Goal: Check status: Check status

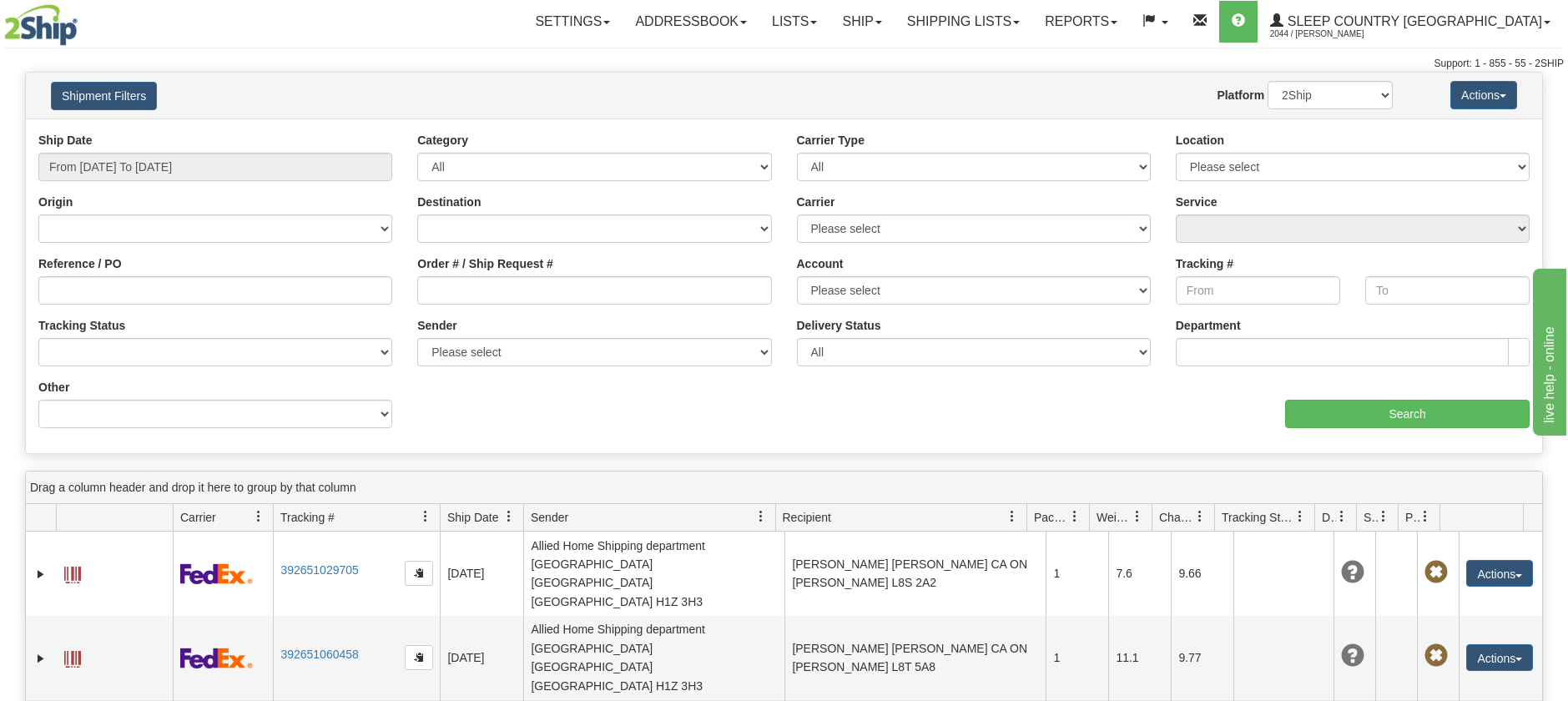
type input "9000I012024"
drag, startPoint x: 0, startPoint y: 273, endPoint x: -9, endPoint y: 118, distance: 155.3
click at [0, 118] on html "Upgrade Account Cancel Toggle navigation Settings New Senders" at bounding box center [784, 350] width 1568 height 701
drag, startPoint x: 434, startPoint y: 292, endPoint x: 448, endPoint y: 293, distance: 14.0
click at [432, 293] on input "Order # / Ship Request #" at bounding box center [594, 290] width 354 height 28
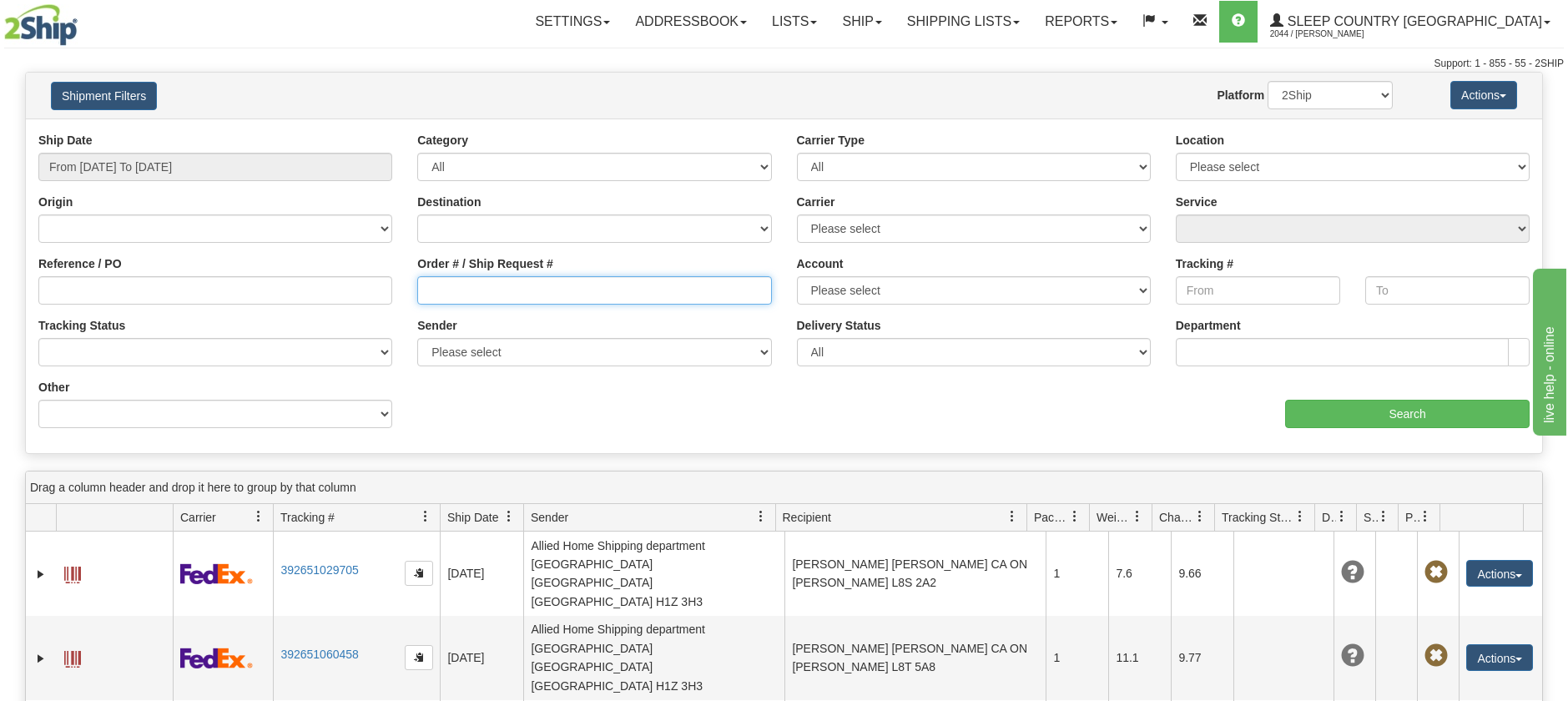
paste input "9000I012024"
type input "9000I012024"
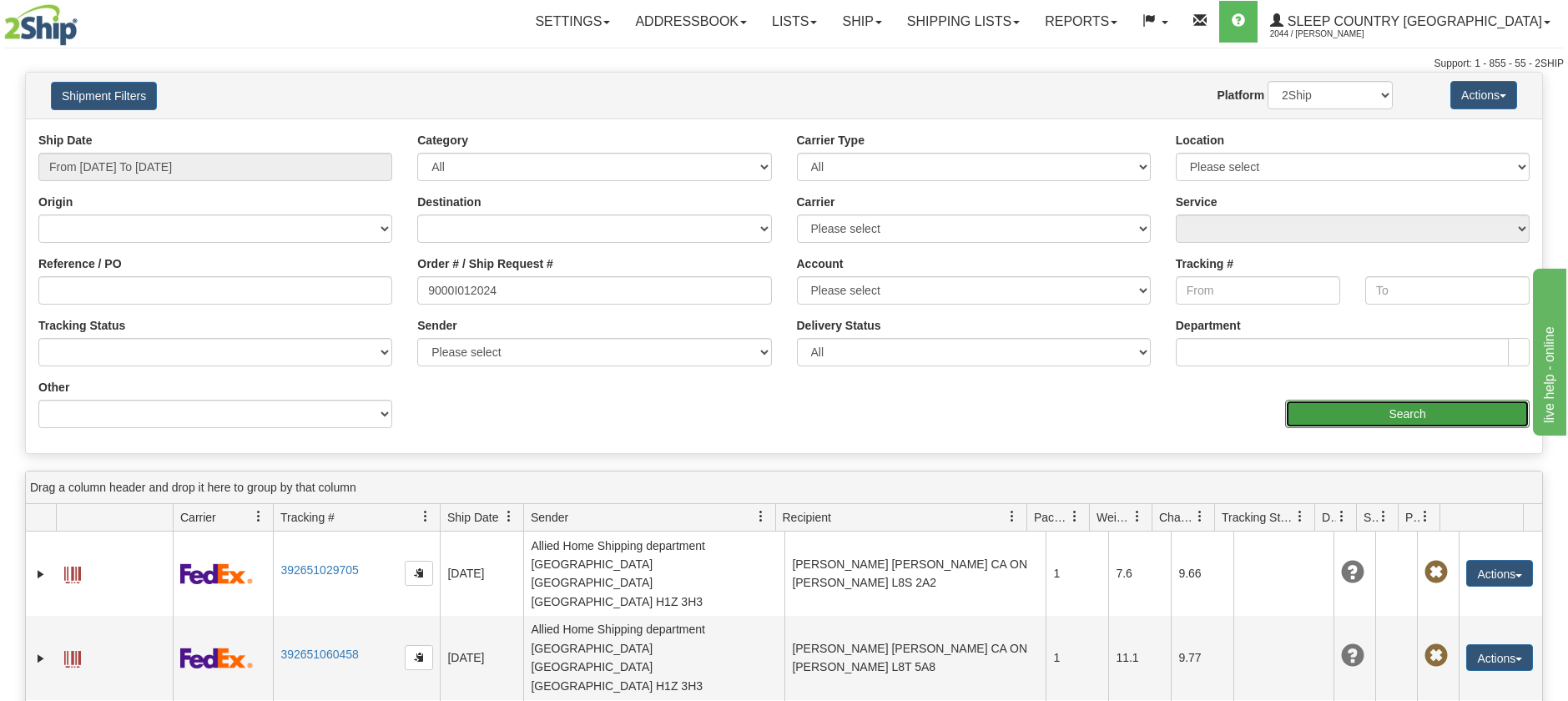
click at [1334, 409] on input "Search" at bounding box center [1407, 414] width 245 height 28
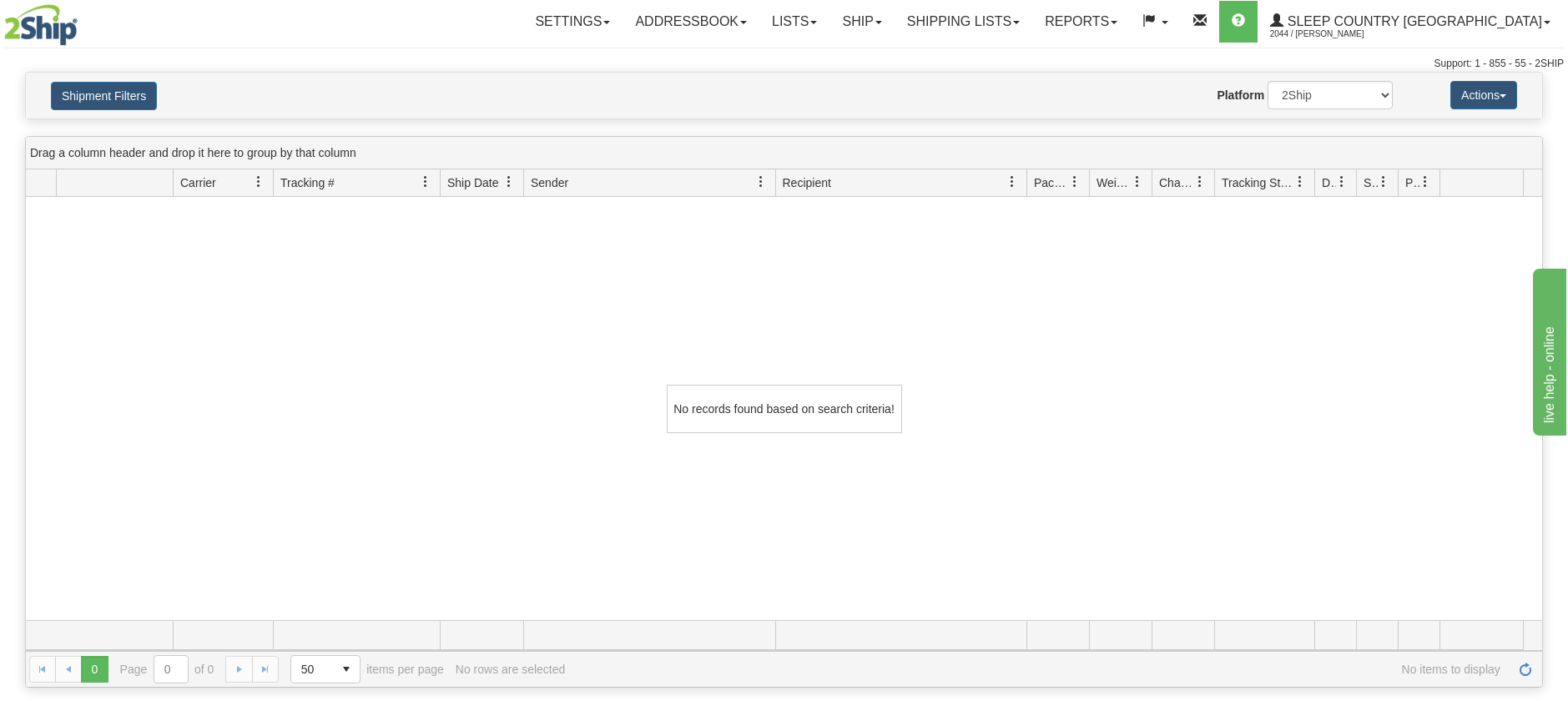
scroll to position [1, 0]
click at [1012, 46] on div at bounding box center [784, 46] width 1560 height 1
click at [1032, 34] on link "Shipping lists" at bounding box center [963, 22] width 138 height 42
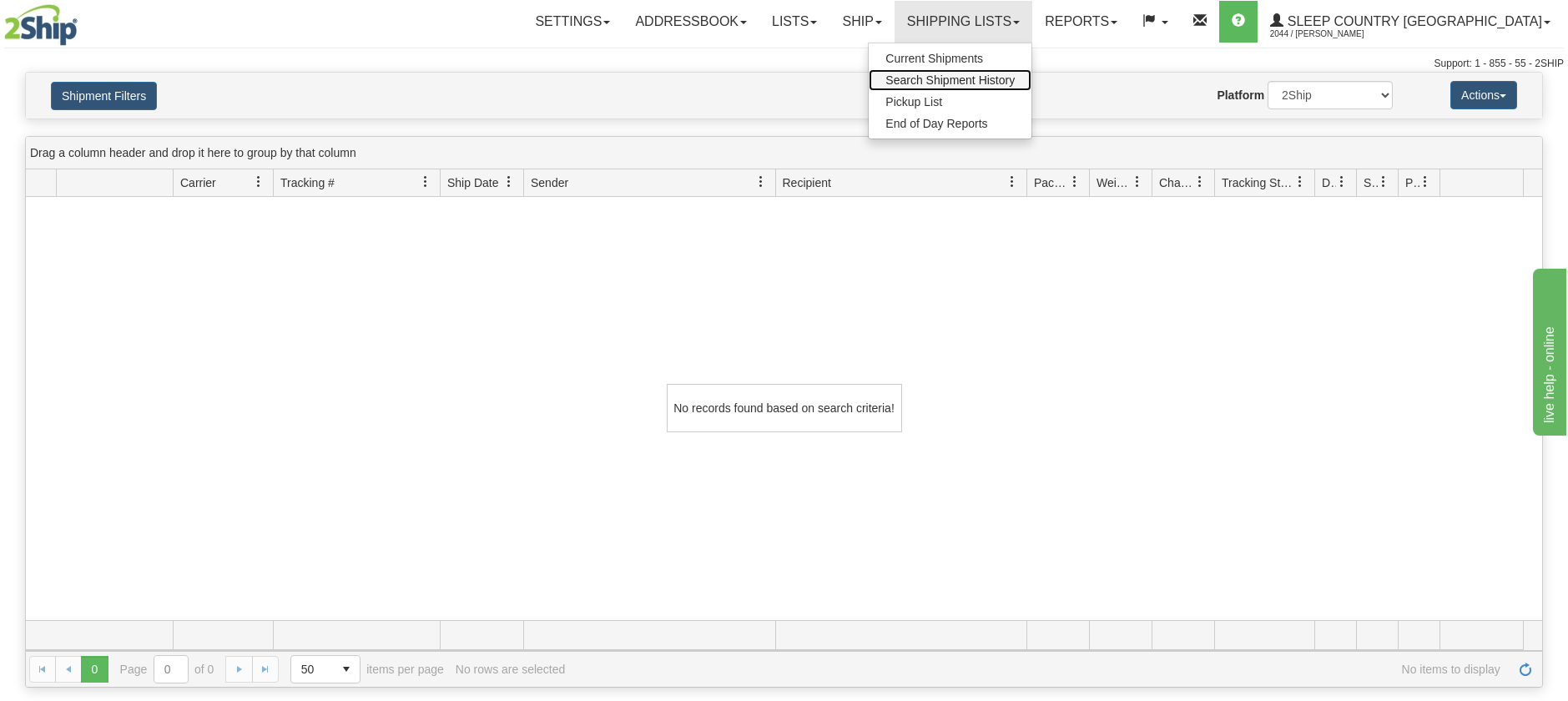
click at [1015, 83] on span "Search Shipment History" at bounding box center [950, 80] width 130 height 13
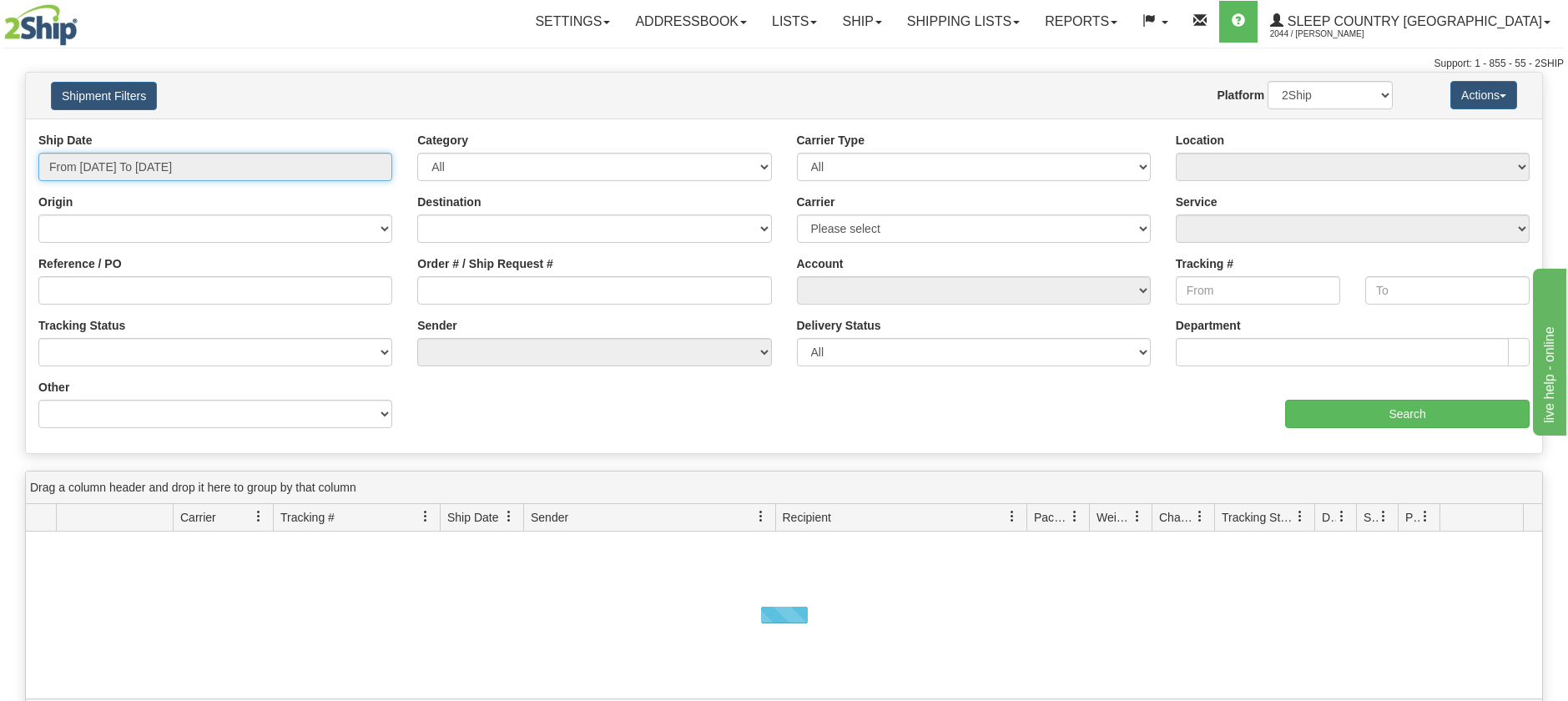
click at [121, 159] on input "From 08/28/2025 To 08/29/2025" at bounding box center [216, 166] width 354 height 28
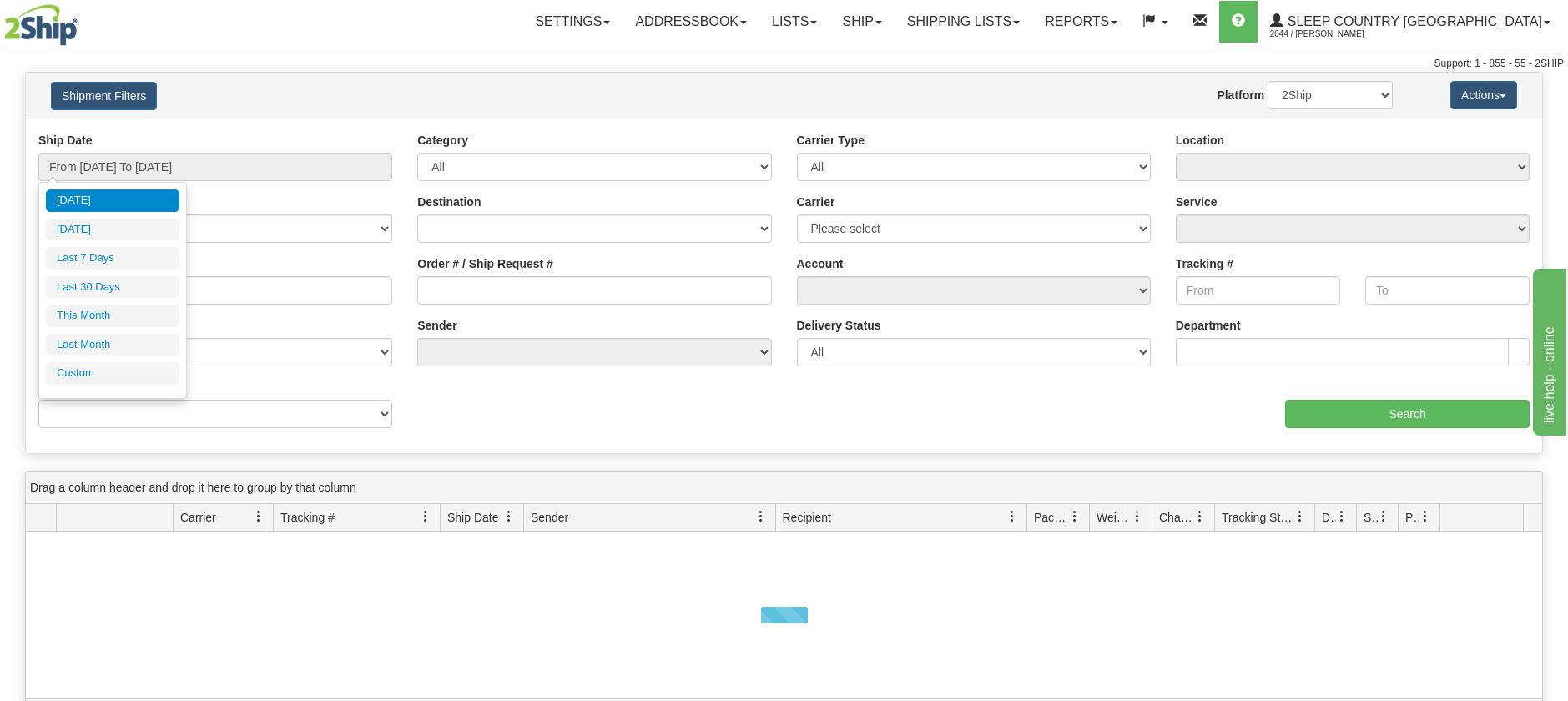
click at [89, 278] on li "Last 30 Days" at bounding box center [112, 287] width 133 height 23
type input "From [DATE] To [DATE]"
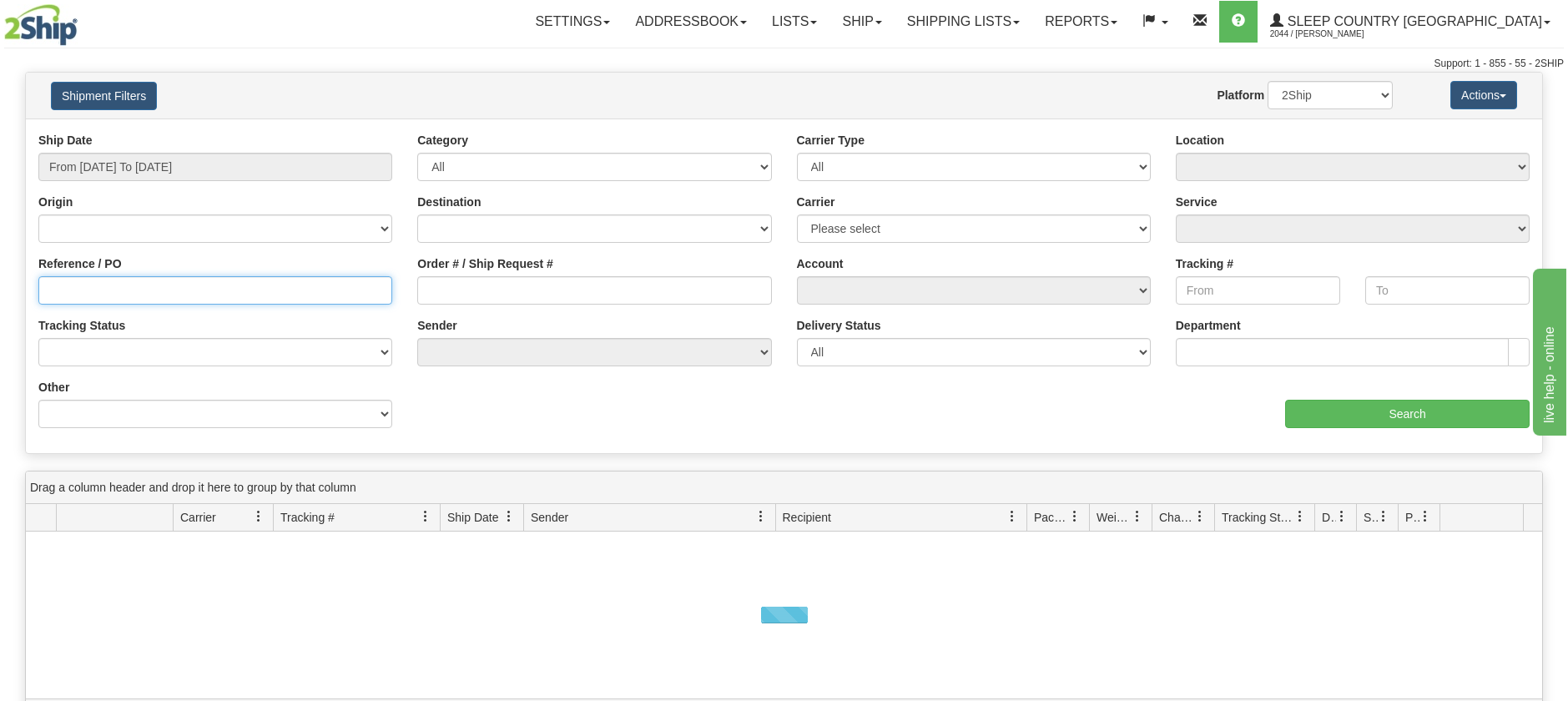
click at [111, 286] on input "Reference / PO" at bounding box center [216, 290] width 354 height 28
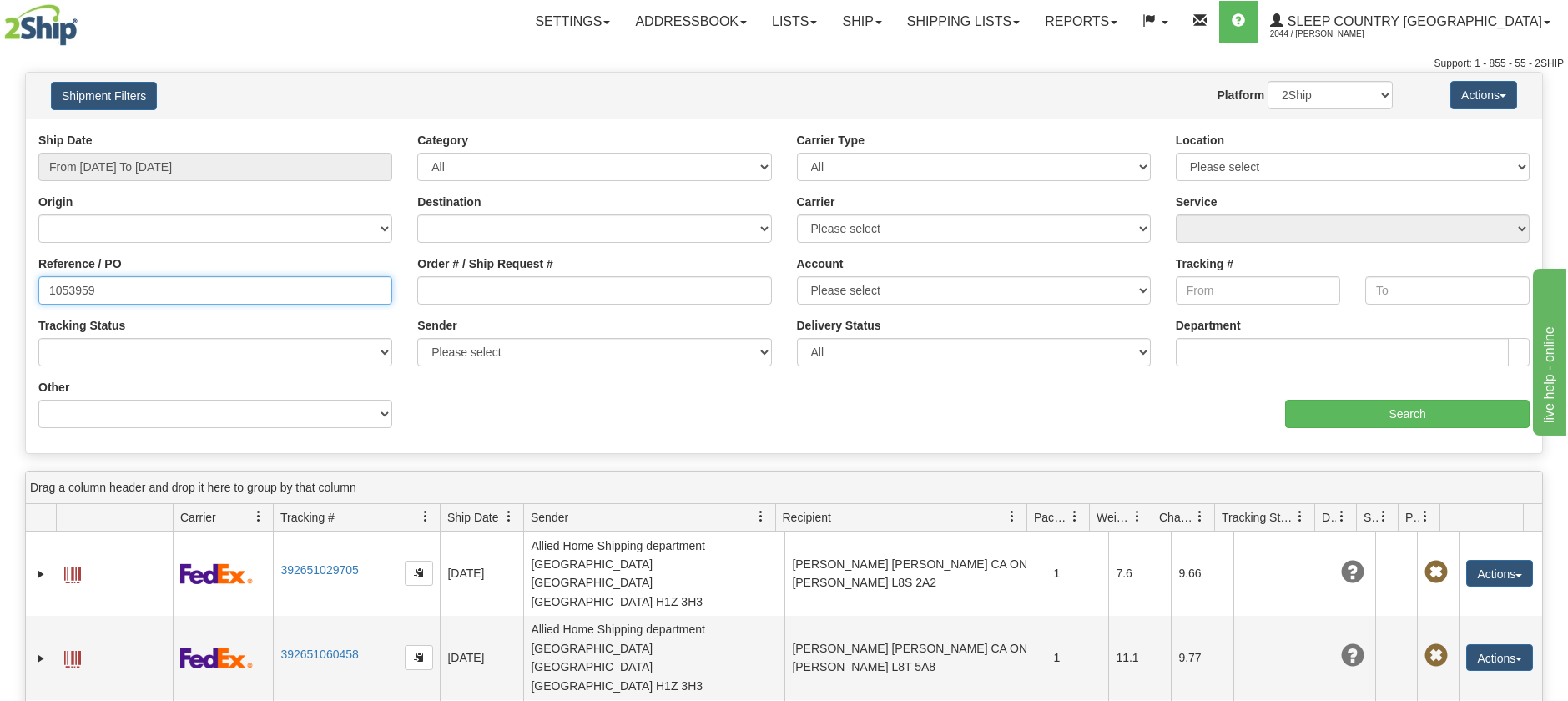
drag, startPoint x: 156, startPoint y: 287, endPoint x: -9, endPoint y: 183, distance: 195.0
click at [0, 183] on html "Upgrade Account Cancel Toggle navigation Settings New Senders" at bounding box center [784, 350] width 1568 height 701
type input "1053959"
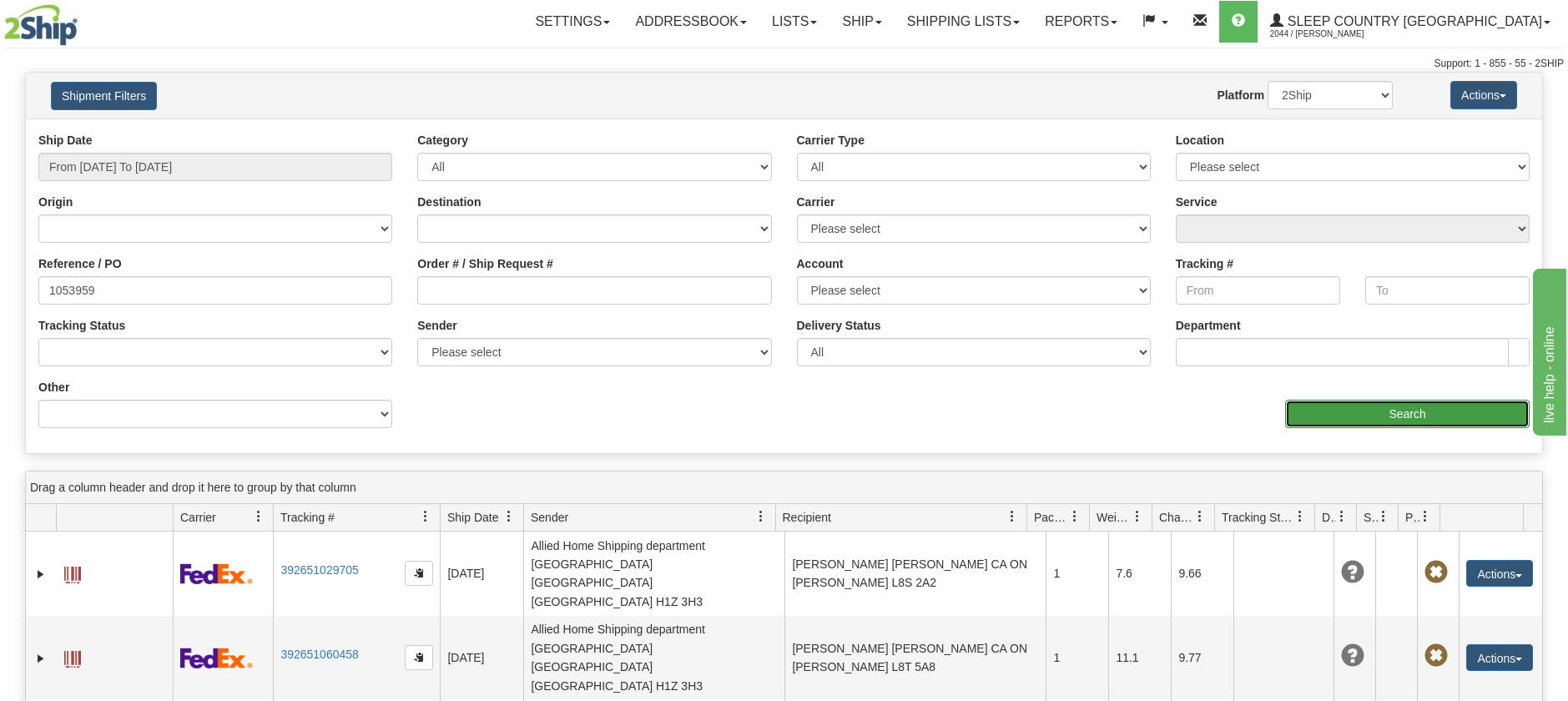
click at [1389, 405] on input "Search" at bounding box center [1407, 414] width 245 height 28
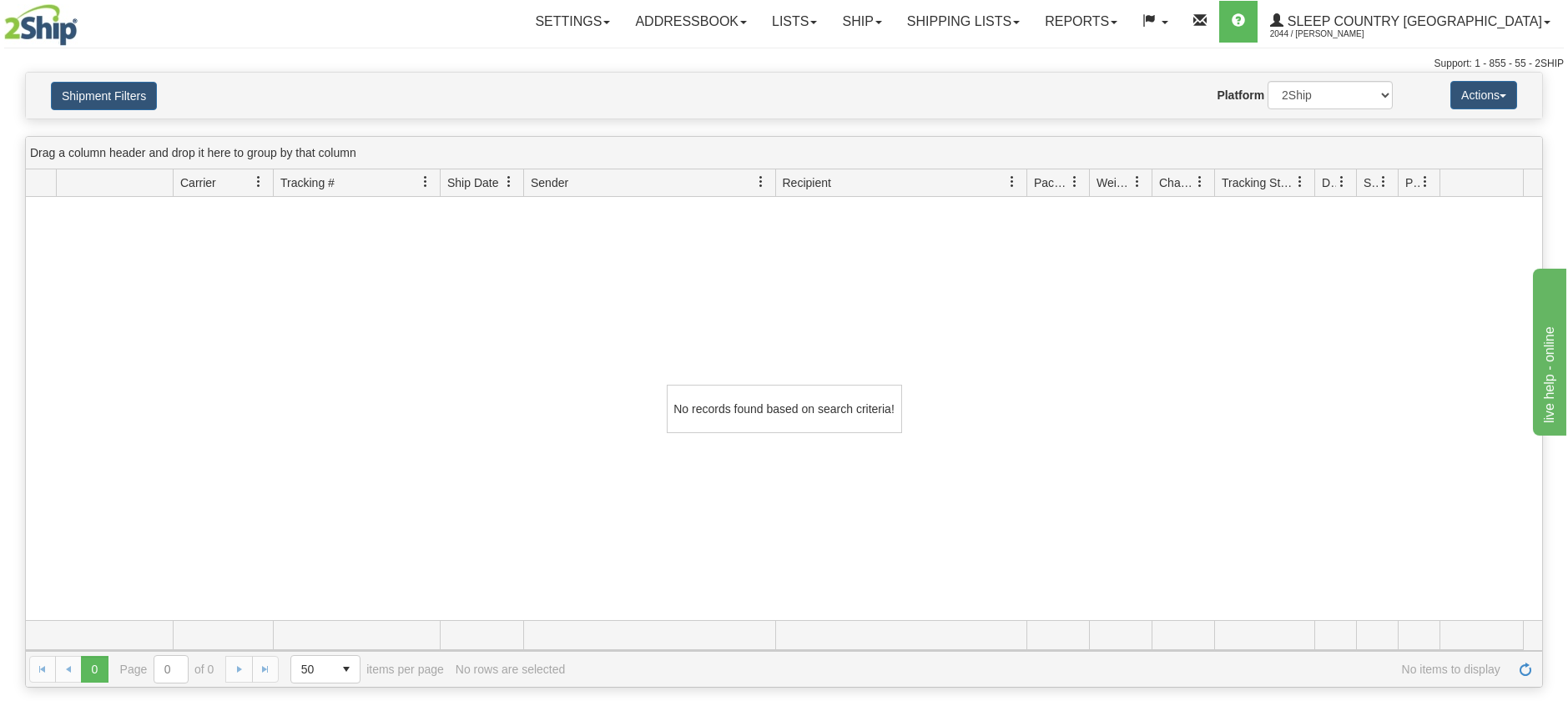
scroll to position [1, 0]
